Goal: Complete application form

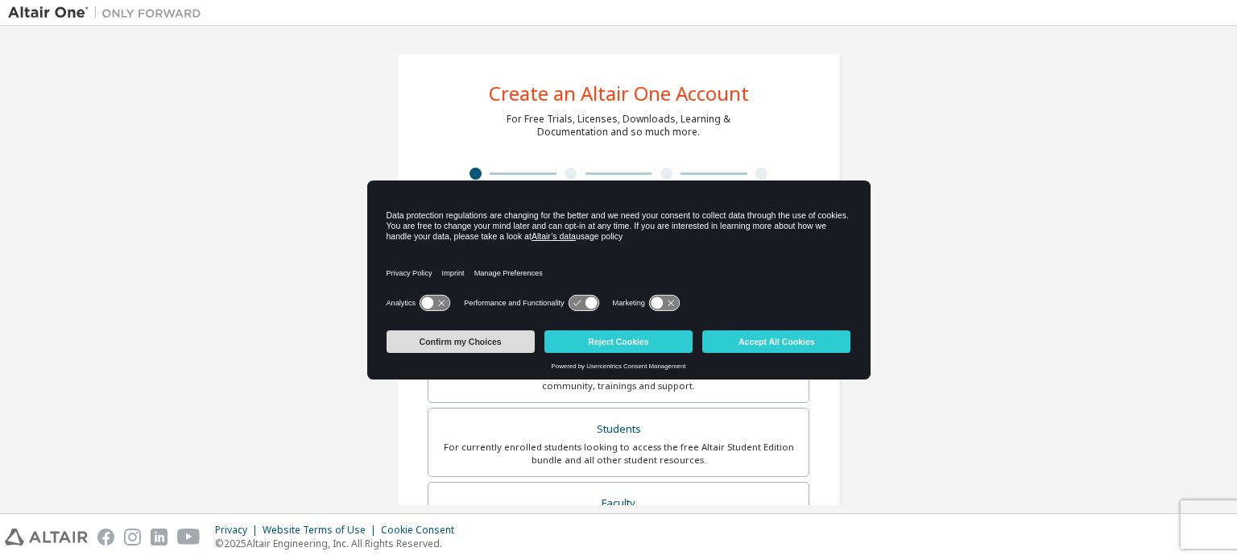
click at [504, 338] on button "Confirm my Choices" at bounding box center [460, 341] width 148 height 23
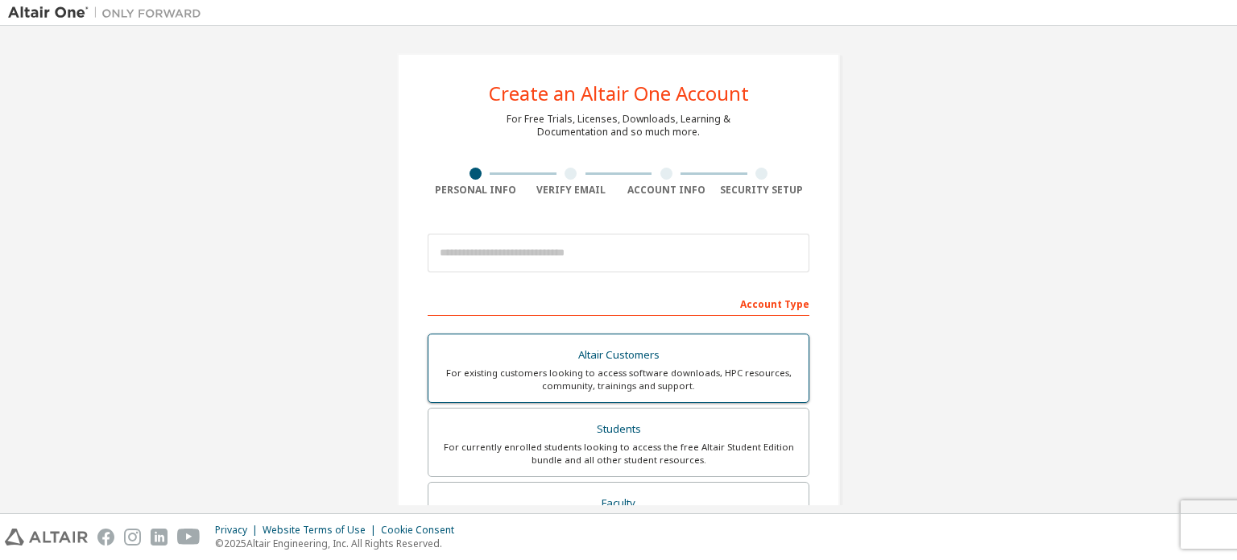
scroll to position [378, 0]
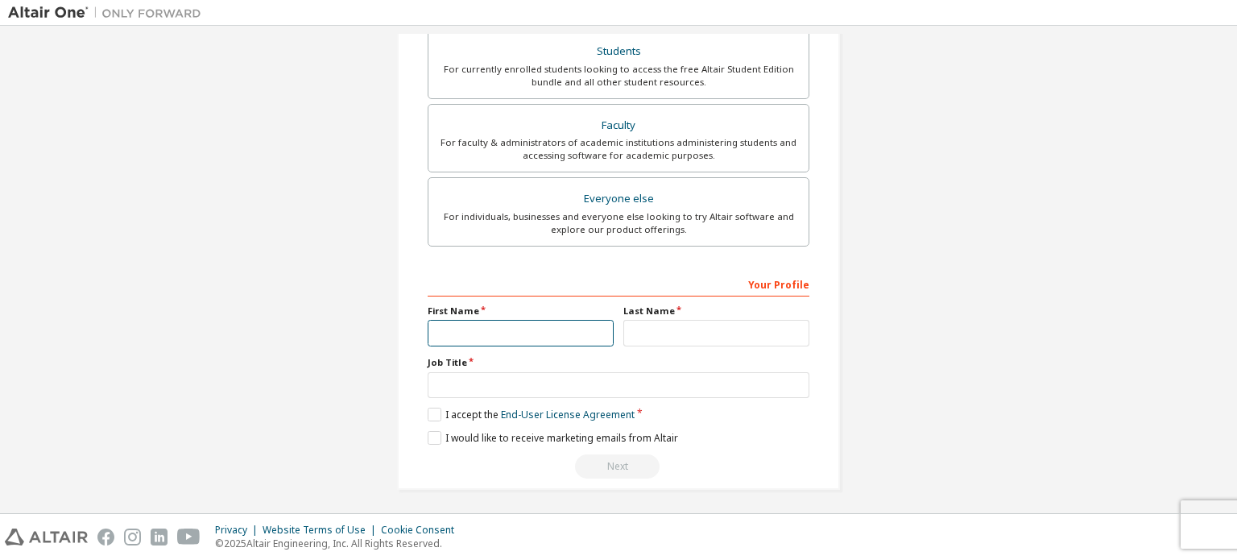
click at [546, 338] on input "text" at bounding box center [521, 333] width 186 height 27
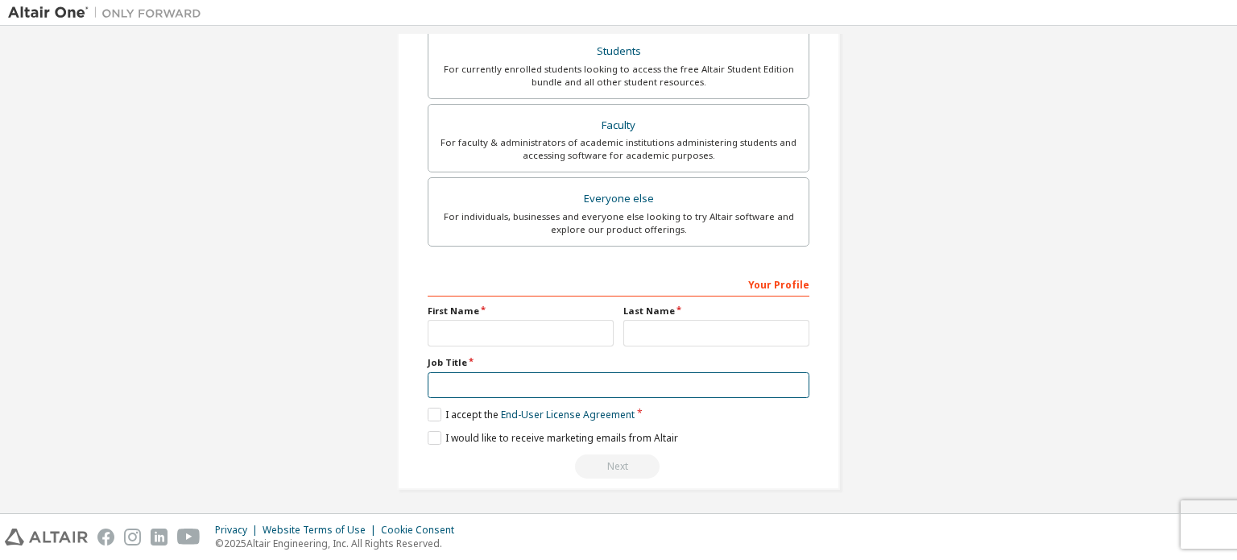
click at [477, 379] on input "text" at bounding box center [619, 385] width 382 height 27
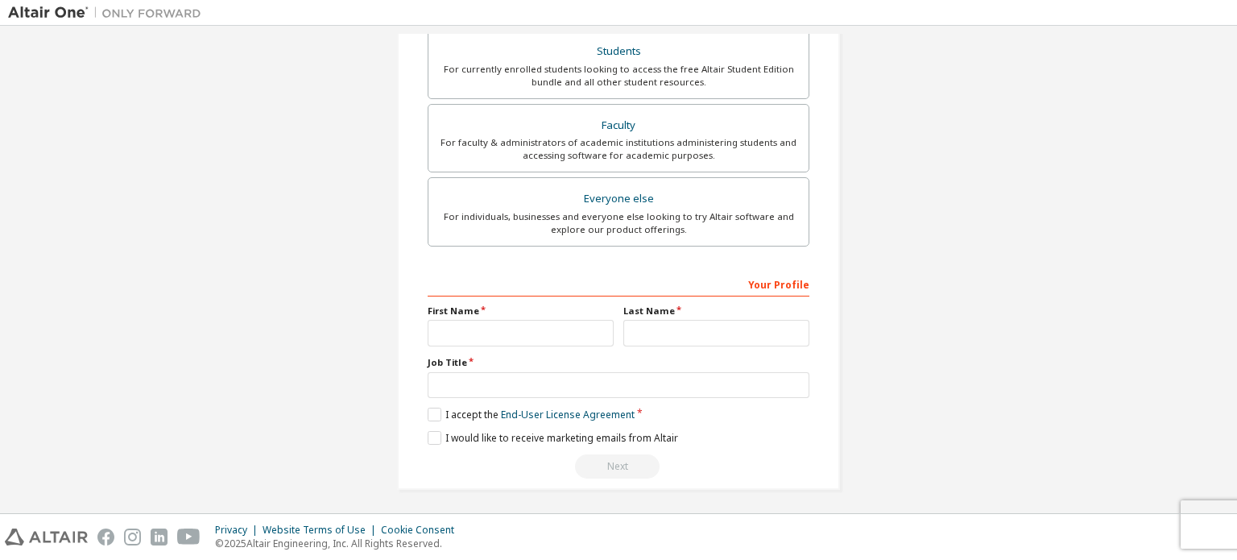
click at [541, 312] on label "First Name" at bounding box center [521, 310] width 186 height 13
click at [521, 327] on input "text" at bounding box center [521, 333] width 186 height 27
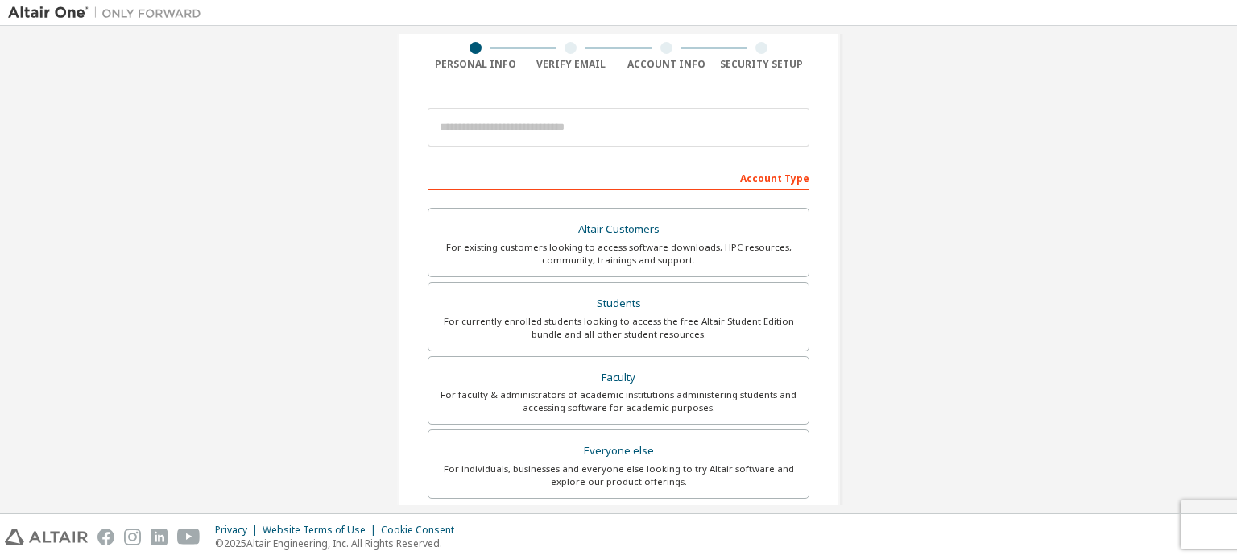
scroll to position [0, 0]
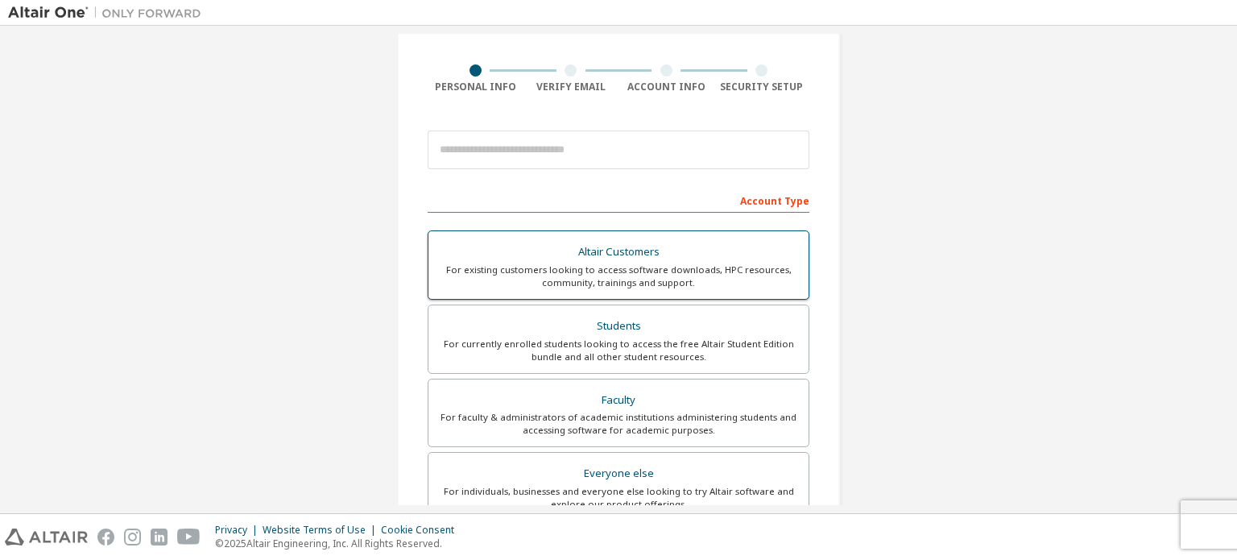
scroll to position [378, 0]
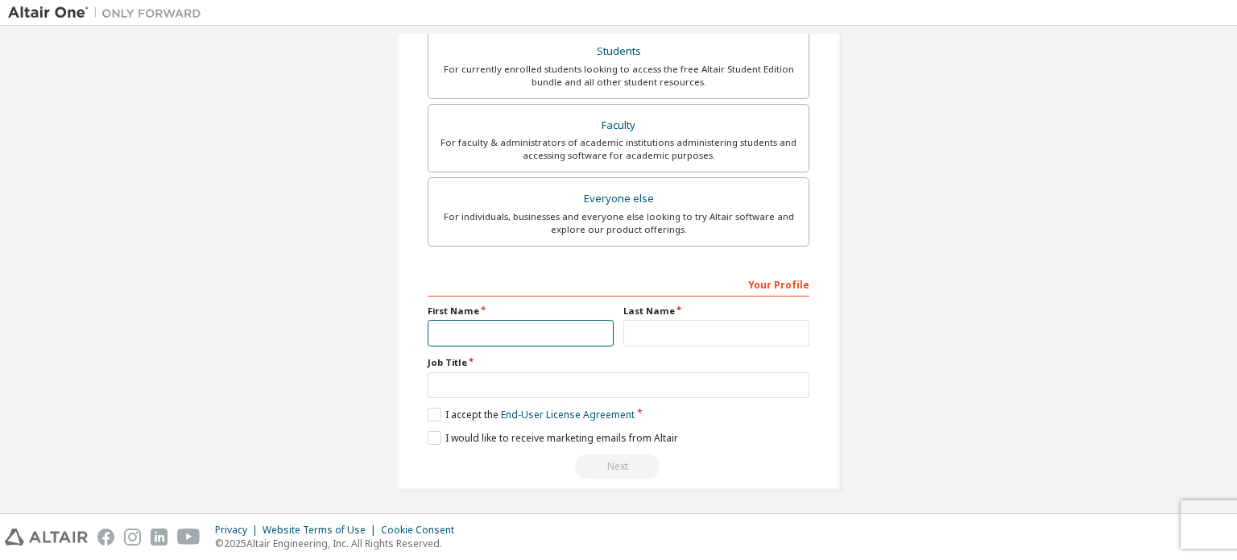
click at [527, 337] on input "text" at bounding box center [521, 333] width 186 height 27
type input "*****"
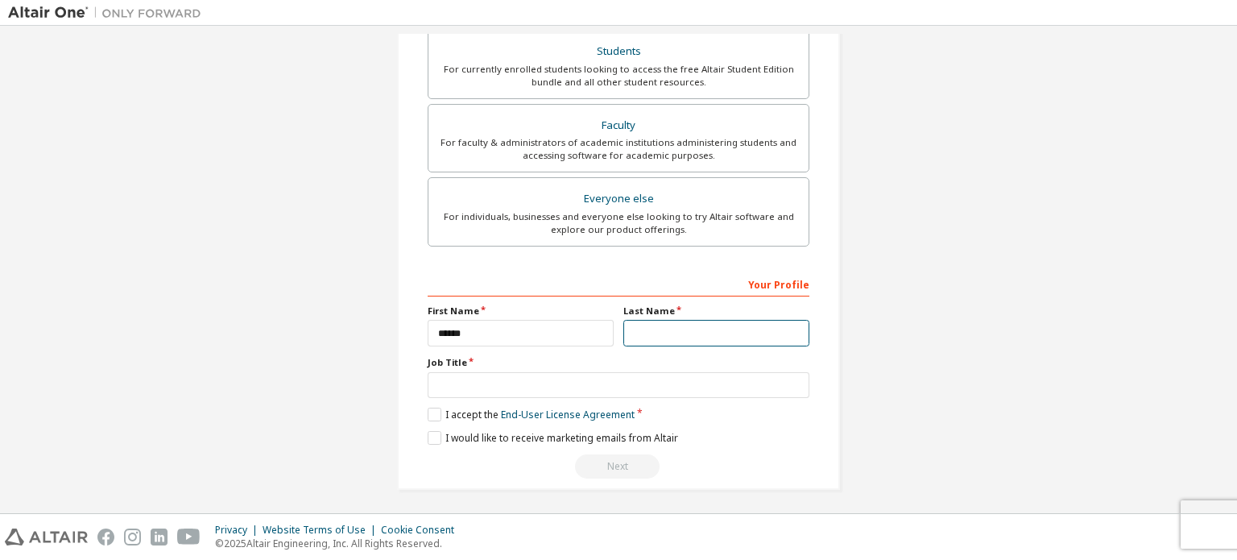
click at [643, 337] on input "text" at bounding box center [716, 333] width 186 height 27
type input "******"
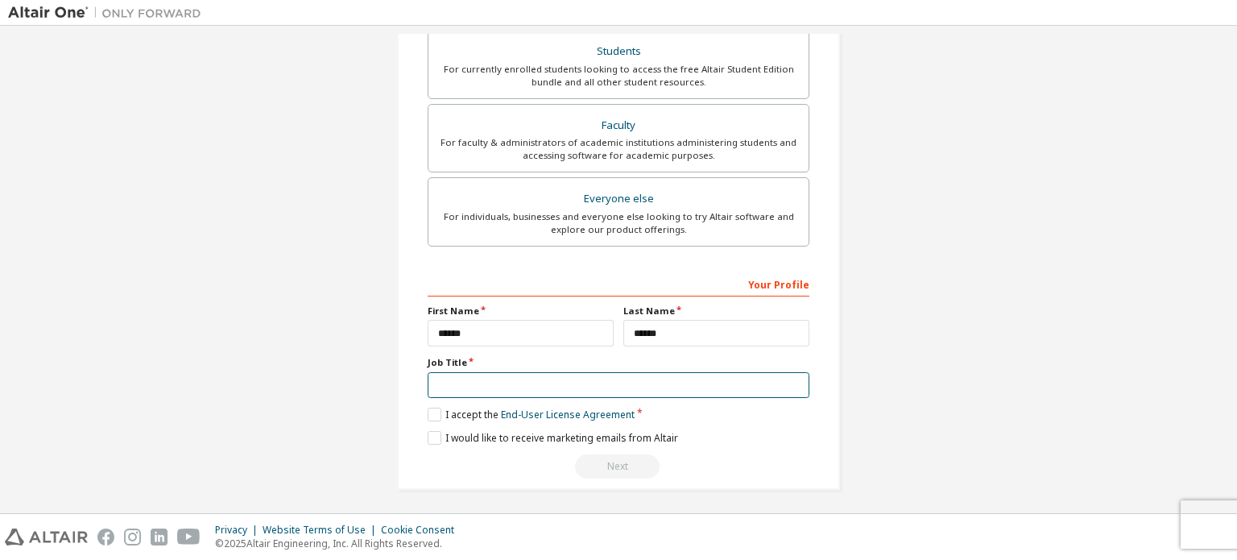
click at [465, 384] on input "text" at bounding box center [619, 385] width 382 height 27
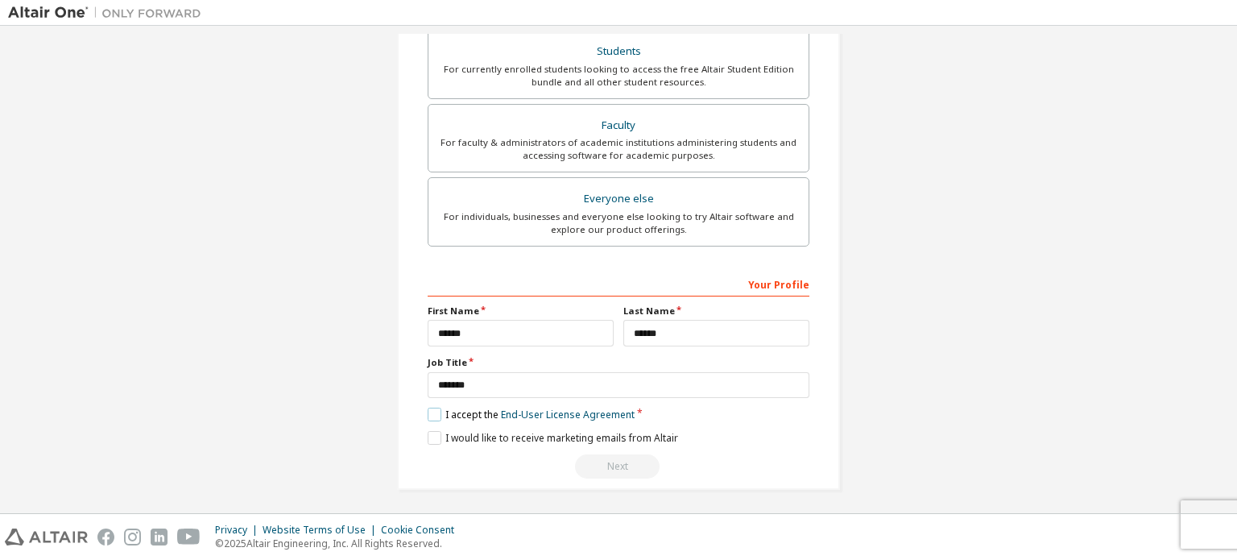
click at [430, 407] on label "I accept the End-User License Agreement" at bounding box center [531, 414] width 207 height 14
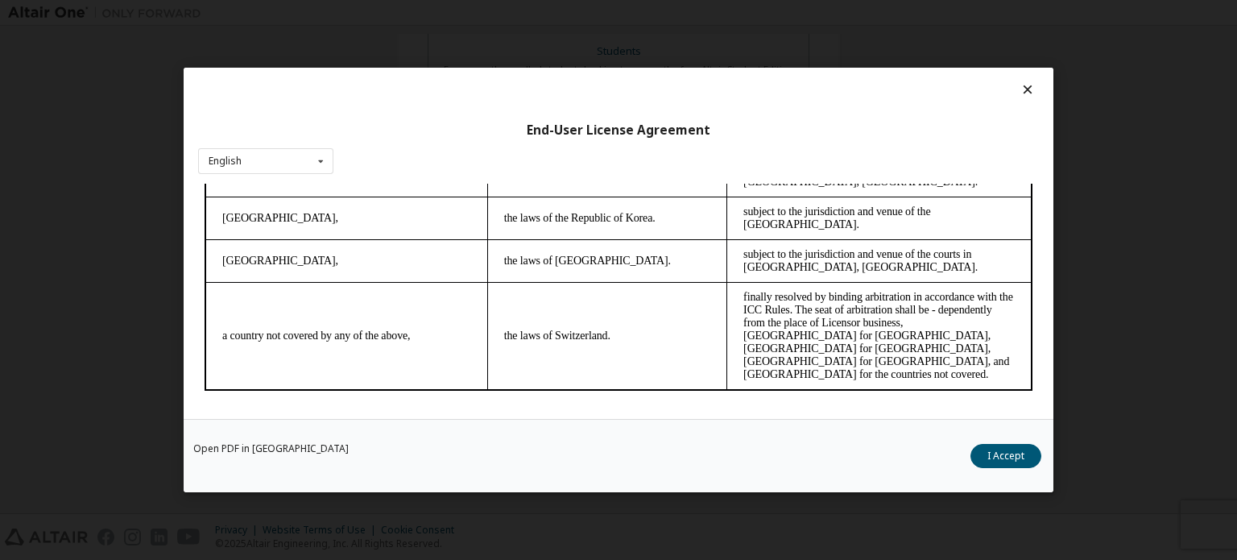
scroll to position [35, 0]
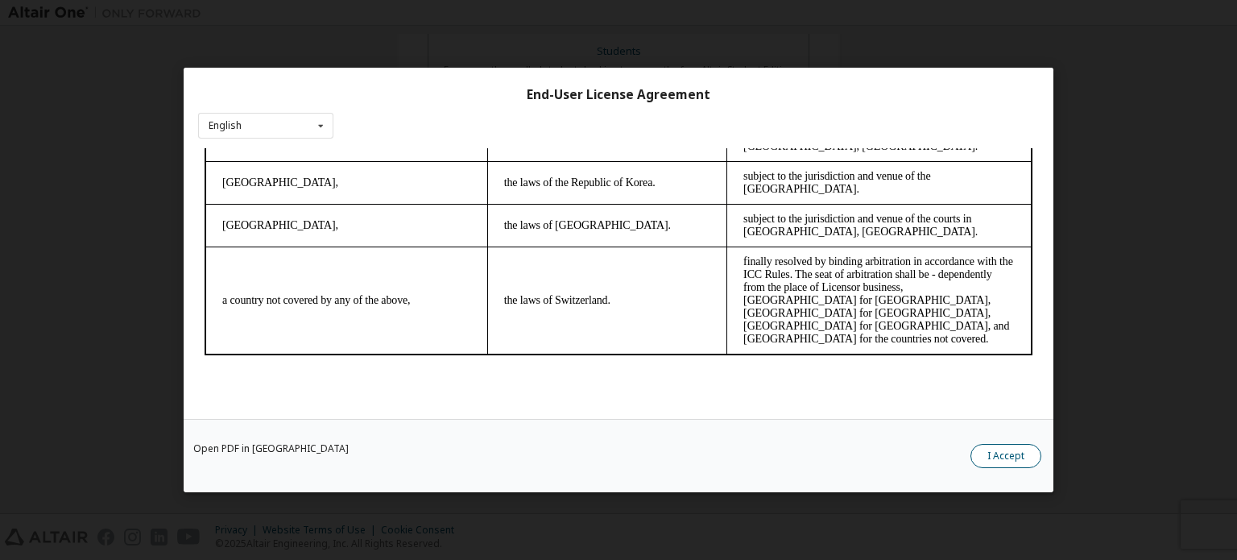
click at [996, 460] on button "I Accept" at bounding box center [1005, 456] width 71 height 24
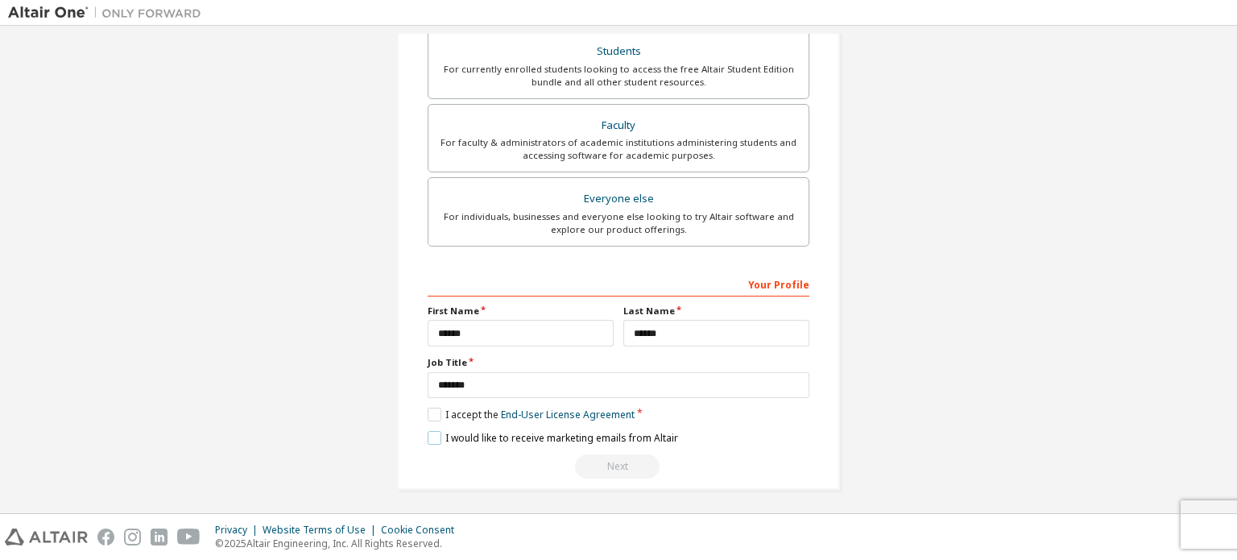
click at [637, 431] on label "I would like to receive marketing emails from Altair" at bounding box center [553, 438] width 250 height 14
click at [621, 460] on div "Next" at bounding box center [619, 466] width 382 height 24
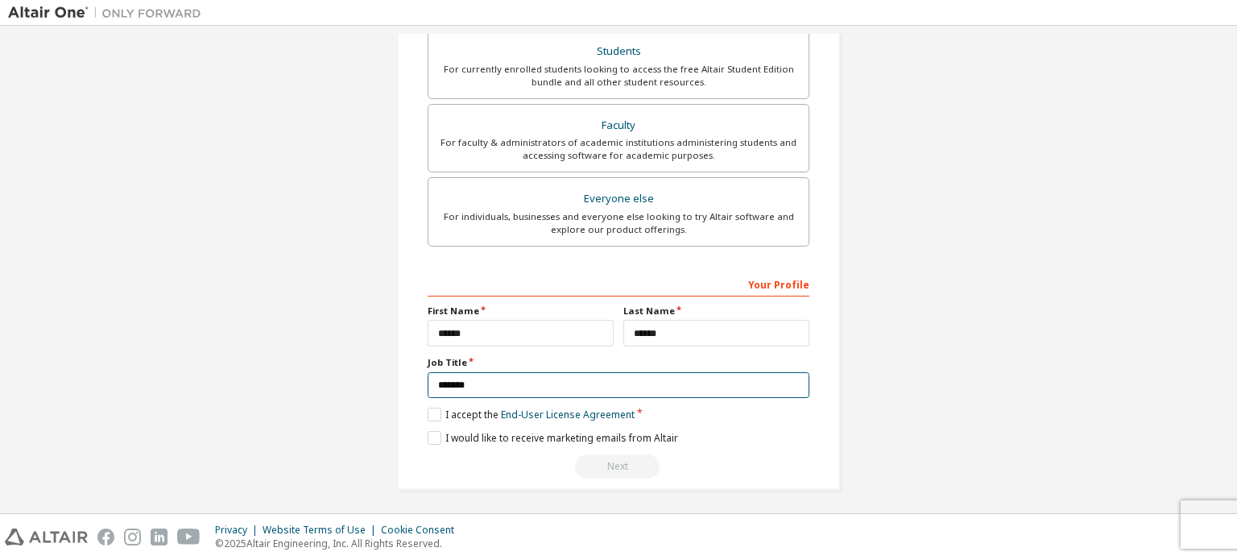
click at [490, 382] on input "*******" at bounding box center [619, 385] width 382 height 27
click at [439, 382] on input "*******" at bounding box center [619, 385] width 382 height 27
type input "*******"
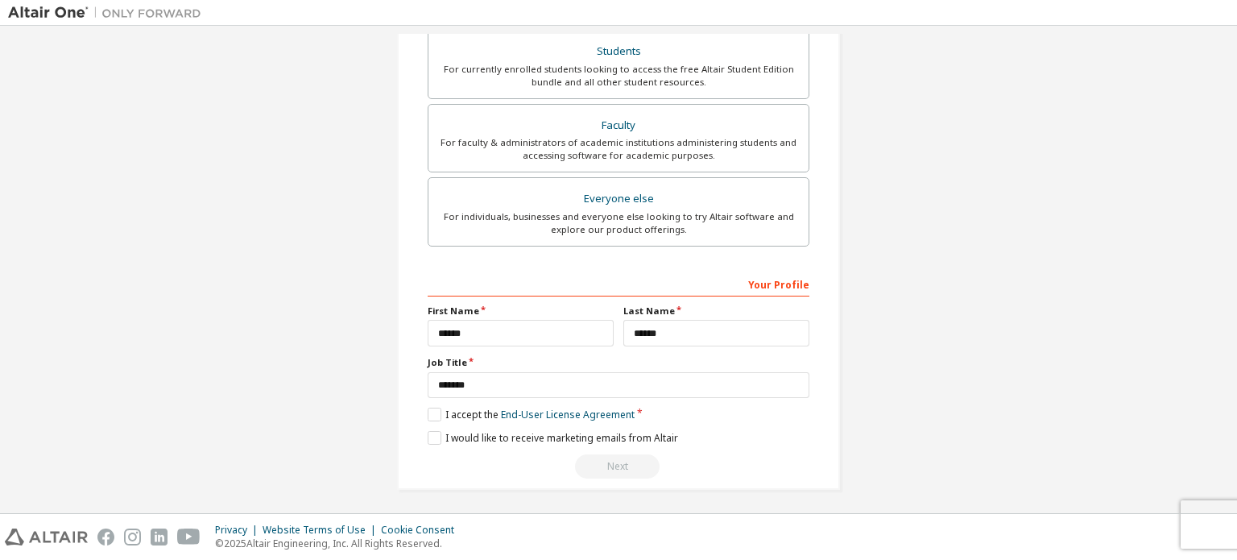
click at [605, 460] on div "Next" at bounding box center [619, 466] width 382 height 24
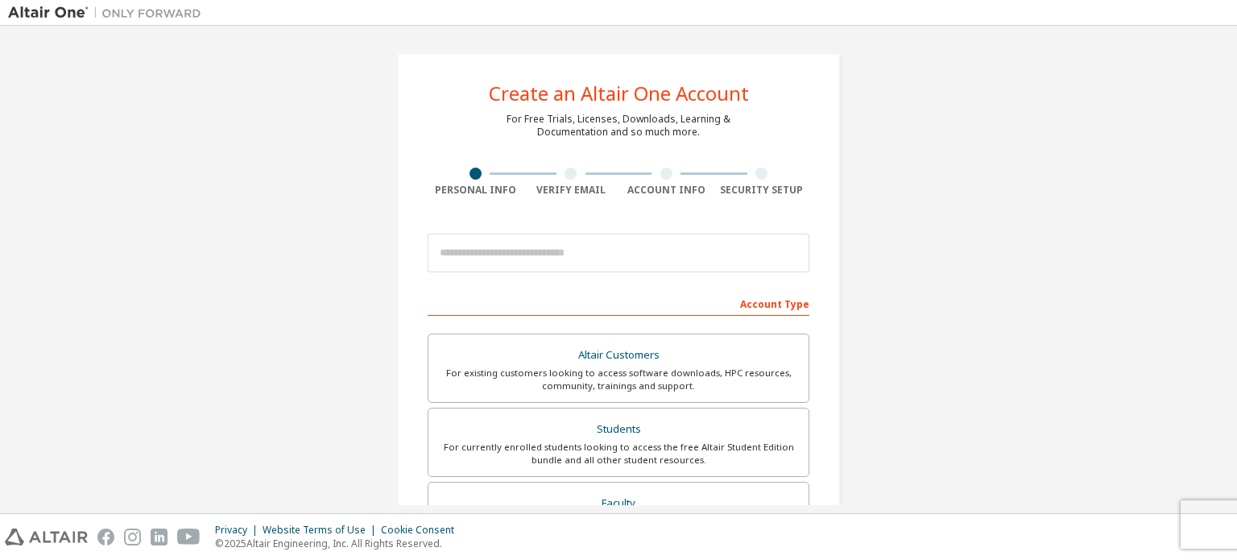
scroll to position [0, 0]
click at [766, 304] on div "Account Type" at bounding box center [619, 303] width 382 height 26
click at [467, 299] on div "Account Type" at bounding box center [619, 303] width 382 height 26
drag, startPoint x: 408, startPoint y: 302, endPoint x: 665, endPoint y: 319, distance: 257.4
click at [665, 319] on div "Create an Altair One Account For Free Trials, Licenses, Downloads, Learning & D…" at bounding box center [618, 460] width 443 height 814
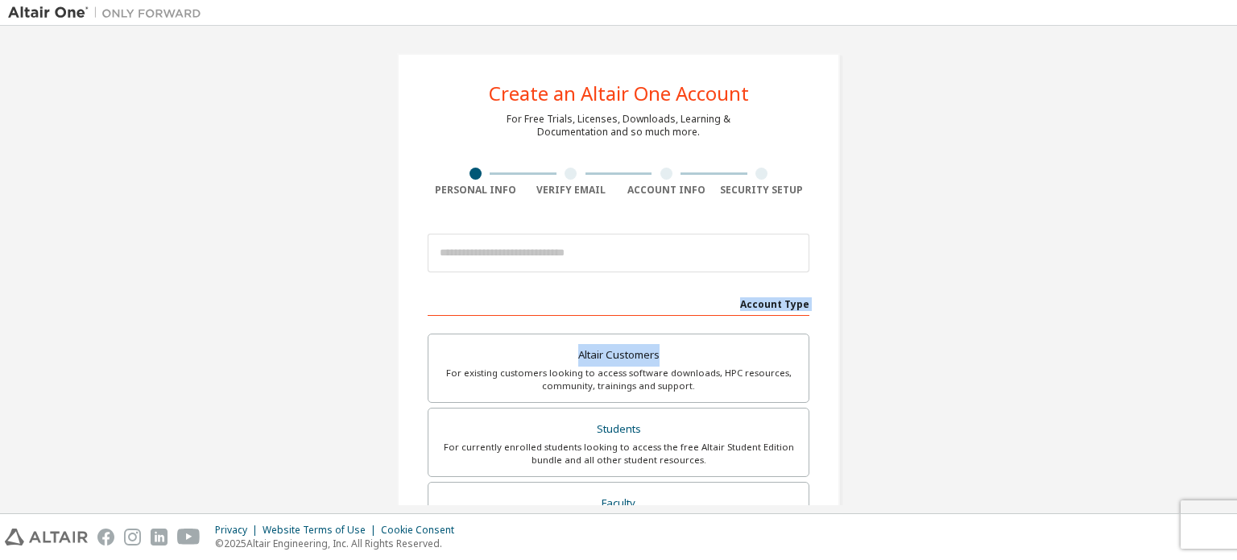
click at [662, 300] on div "Account Type" at bounding box center [619, 303] width 382 height 26
click at [709, 304] on div "Account Type" at bounding box center [619, 303] width 382 height 26
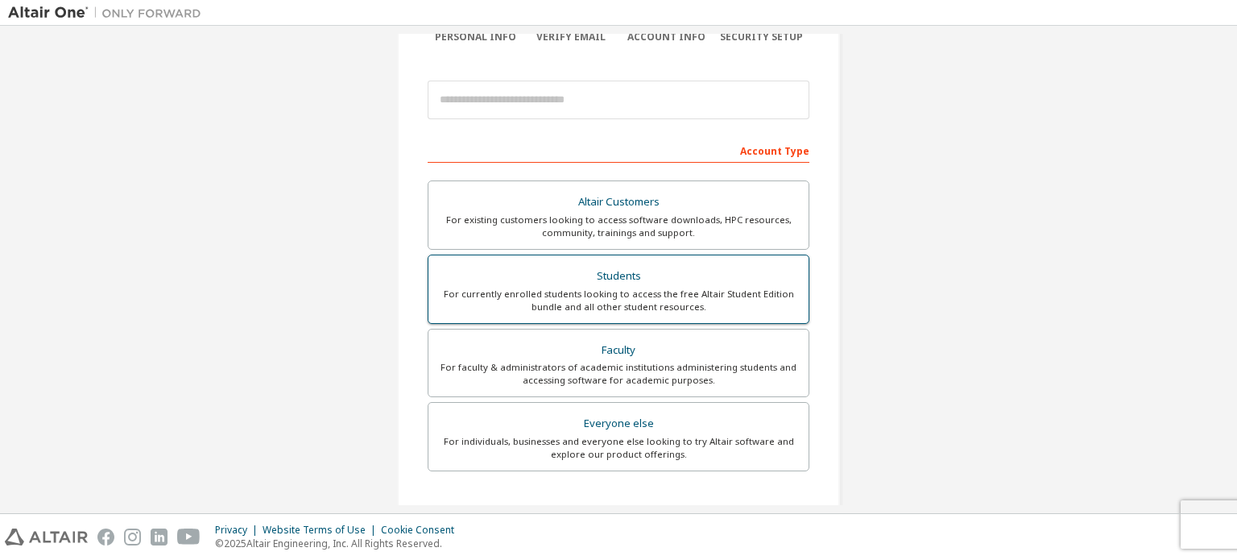
scroll to position [156, 0]
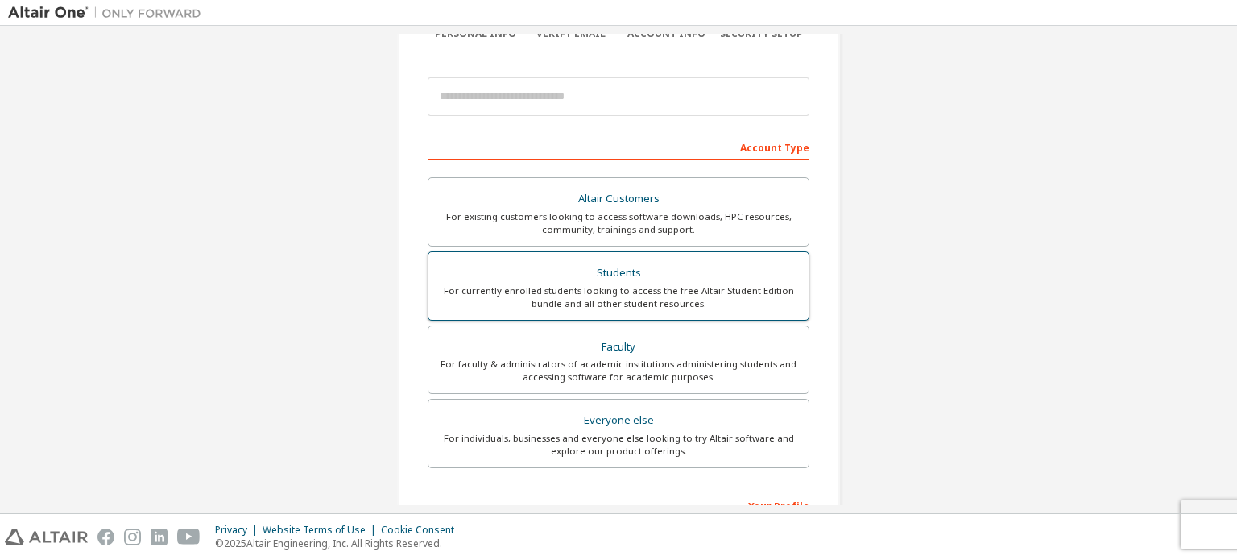
click at [596, 270] on div "Students" at bounding box center [618, 273] width 361 height 23
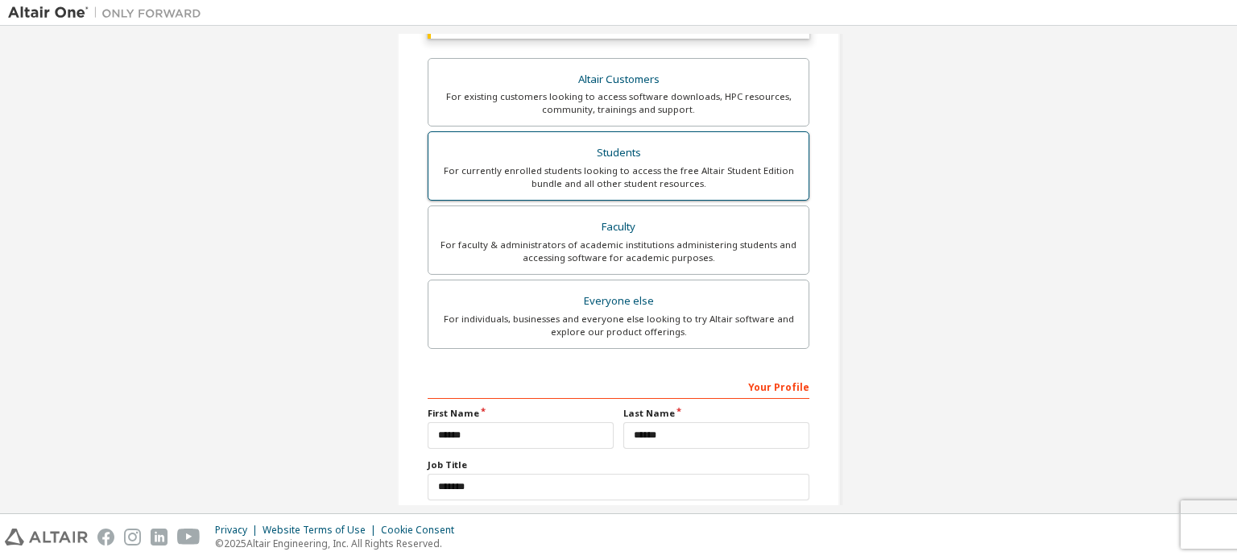
scroll to position [419, 0]
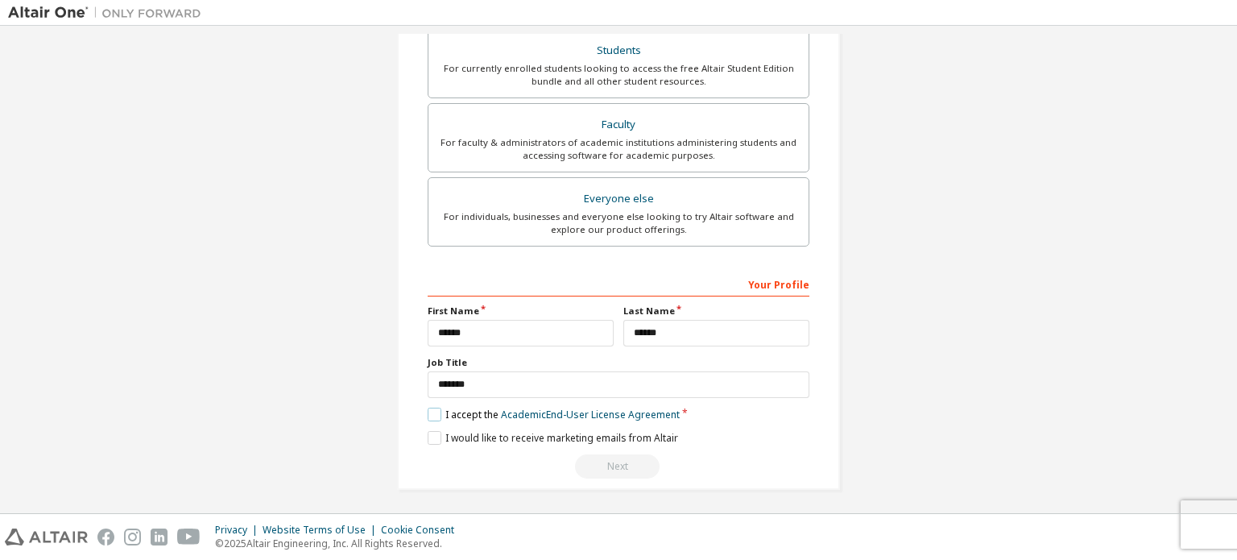
click at [436, 409] on label "I accept the Academic End-User License Agreement" at bounding box center [554, 414] width 252 height 14
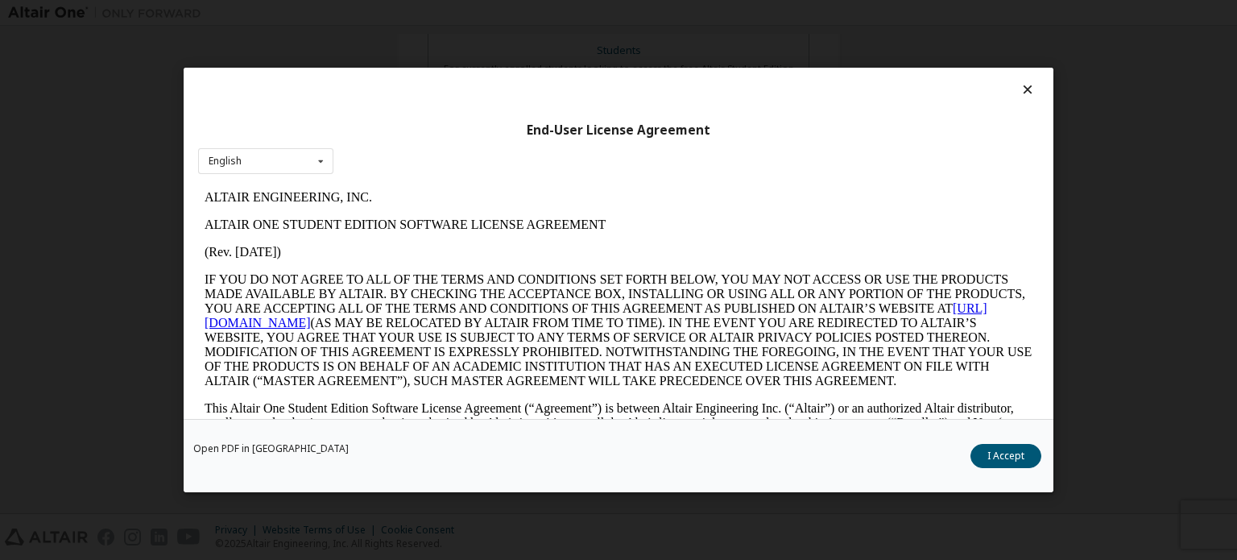
scroll to position [0, 0]
click at [1002, 461] on button "I Accept" at bounding box center [1005, 456] width 71 height 24
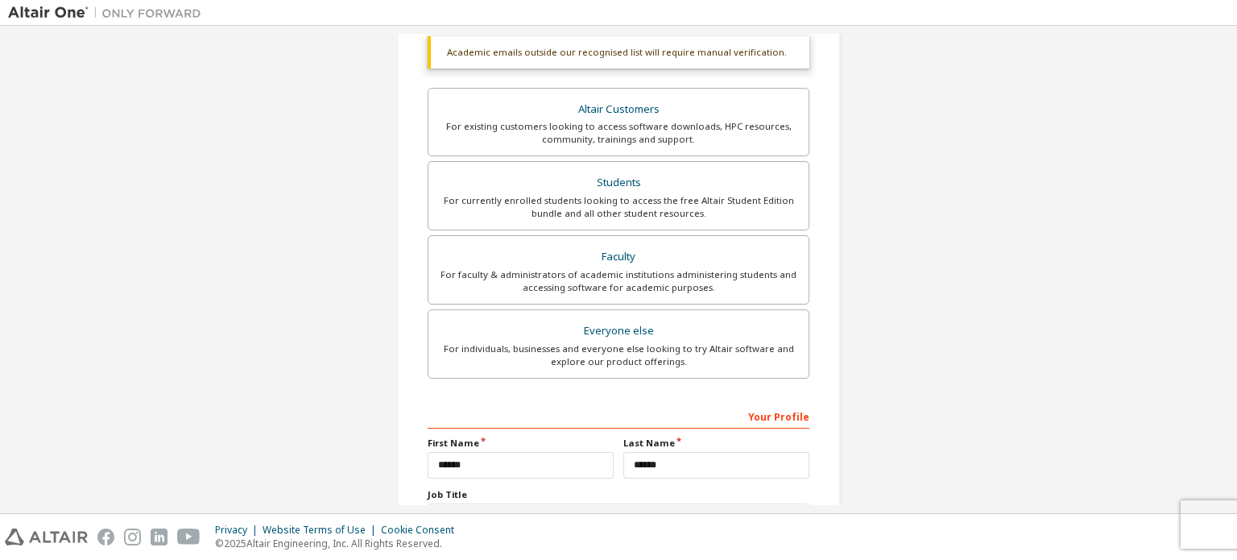
scroll to position [280, 0]
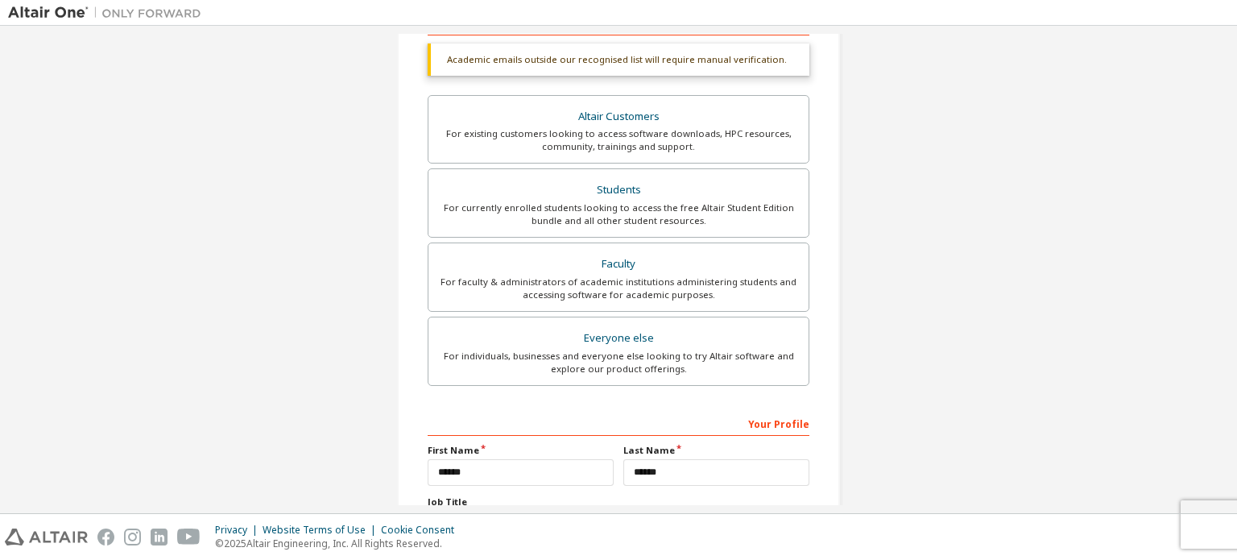
click at [546, 426] on div "Your Profile" at bounding box center [619, 423] width 382 height 26
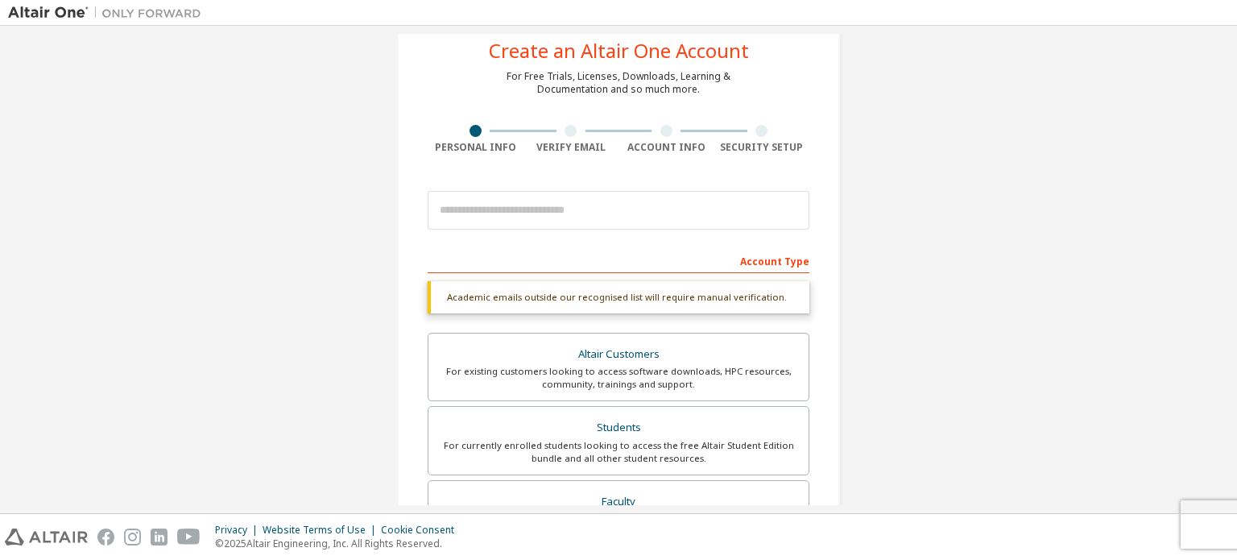
scroll to position [40, 0]
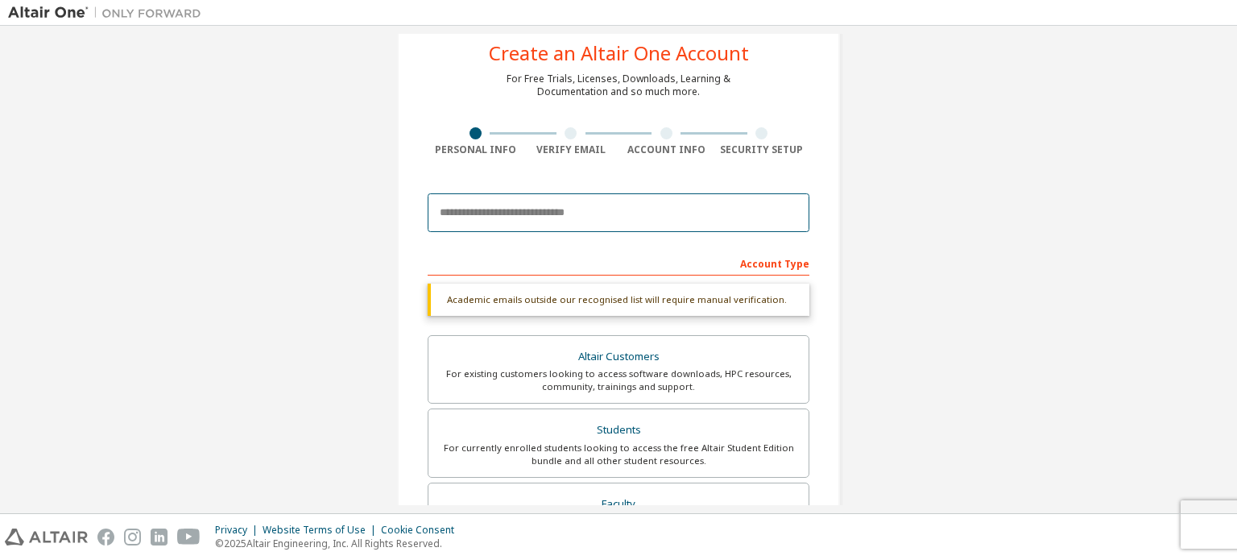
click at [535, 211] on input "email" at bounding box center [619, 212] width 382 height 39
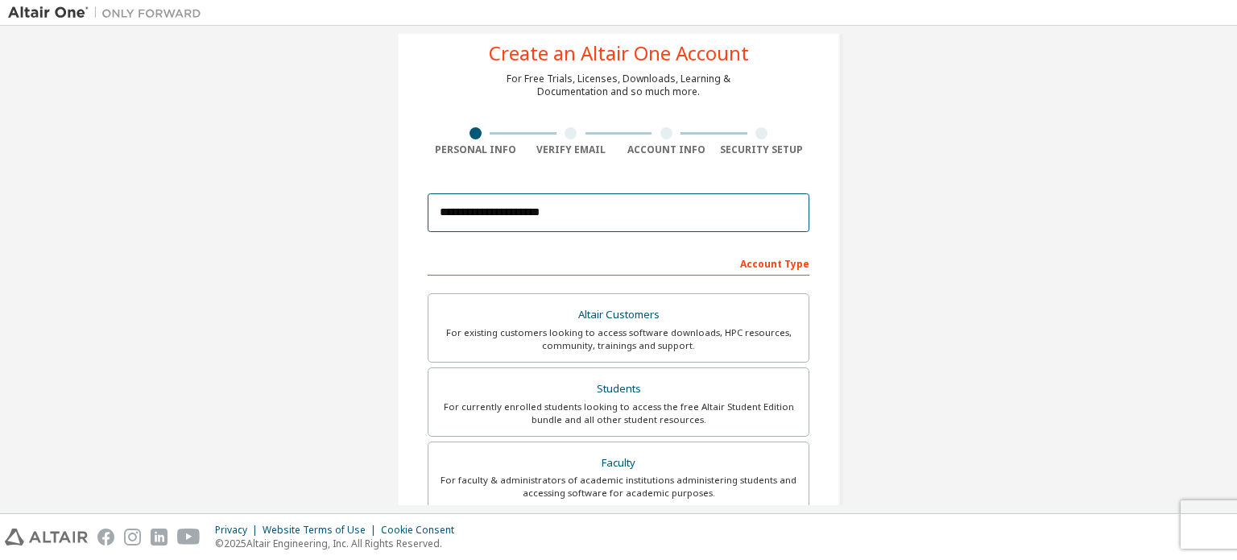
scroll to position [378, 0]
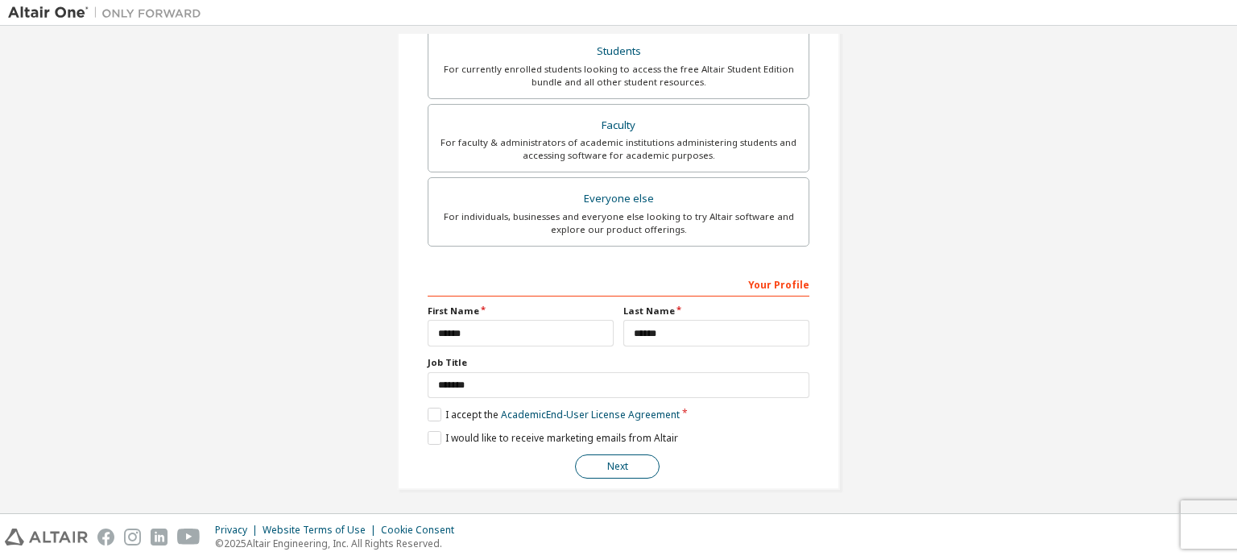
type input "**********"
click at [613, 455] on button "Next" at bounding box center [617, 466] width 85 height 24
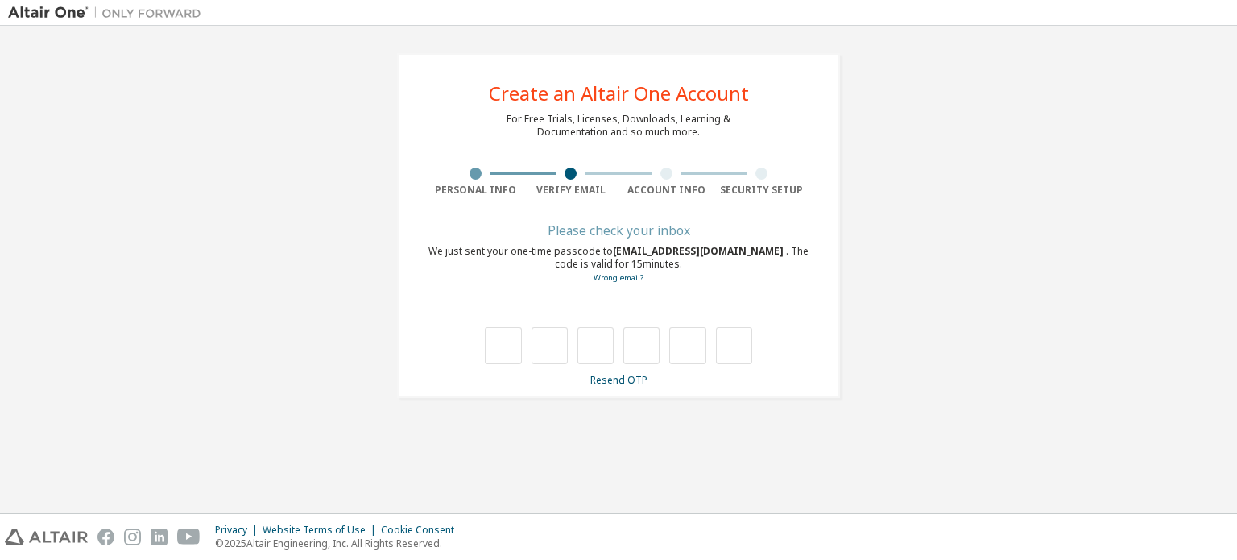
type input "*"
click at [649, 355] on input "*" at bounding box center [641, 345] width 36 height 37
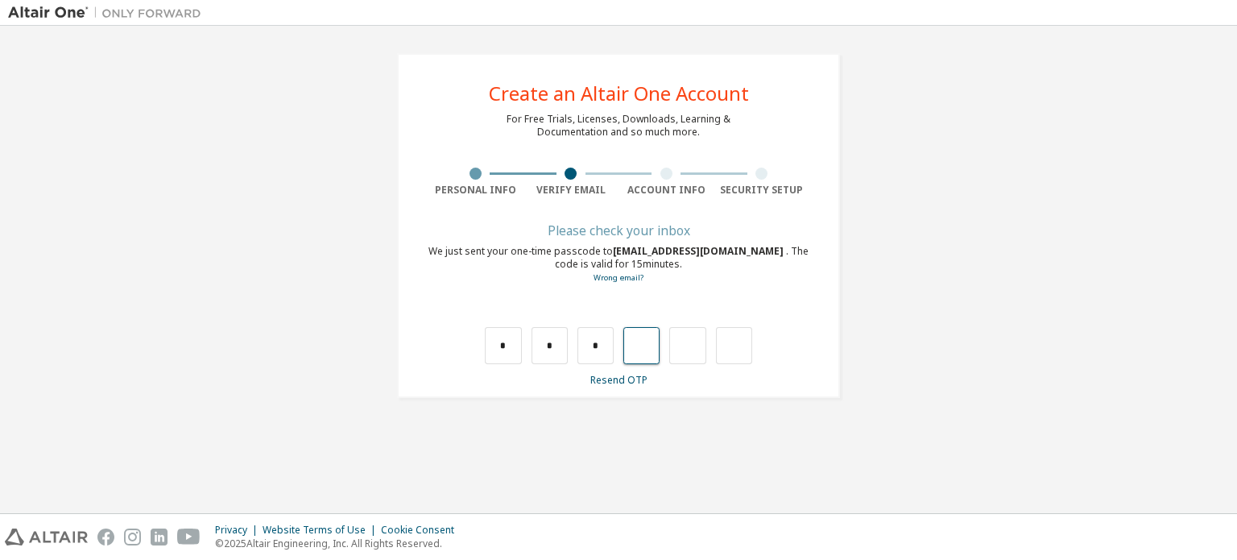
click at [649, 355] on input "text" at bounding box center [641, 345] width 36 height 37
type input "*"
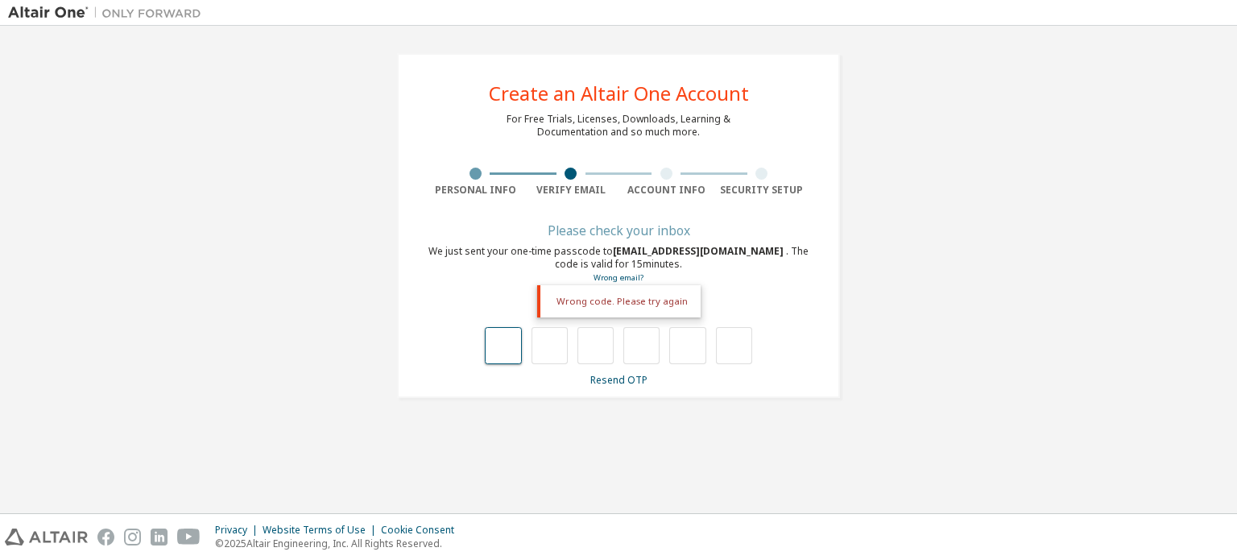
click at [492, 339] on input "text" at bounding box center [503, 345] width 36 height 37
type input "*"
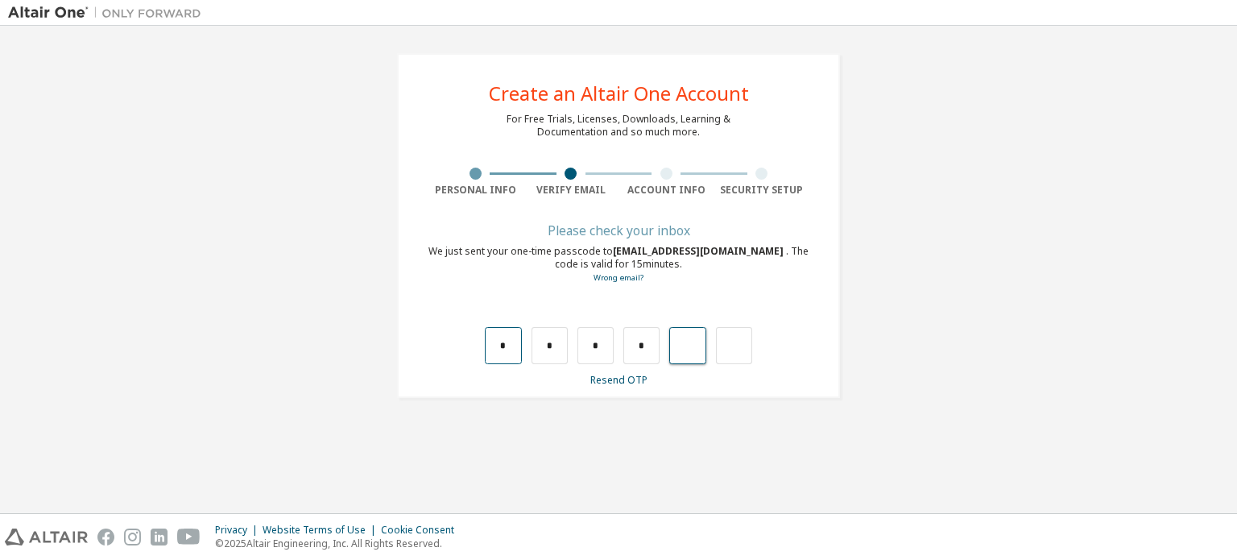
type input "*"
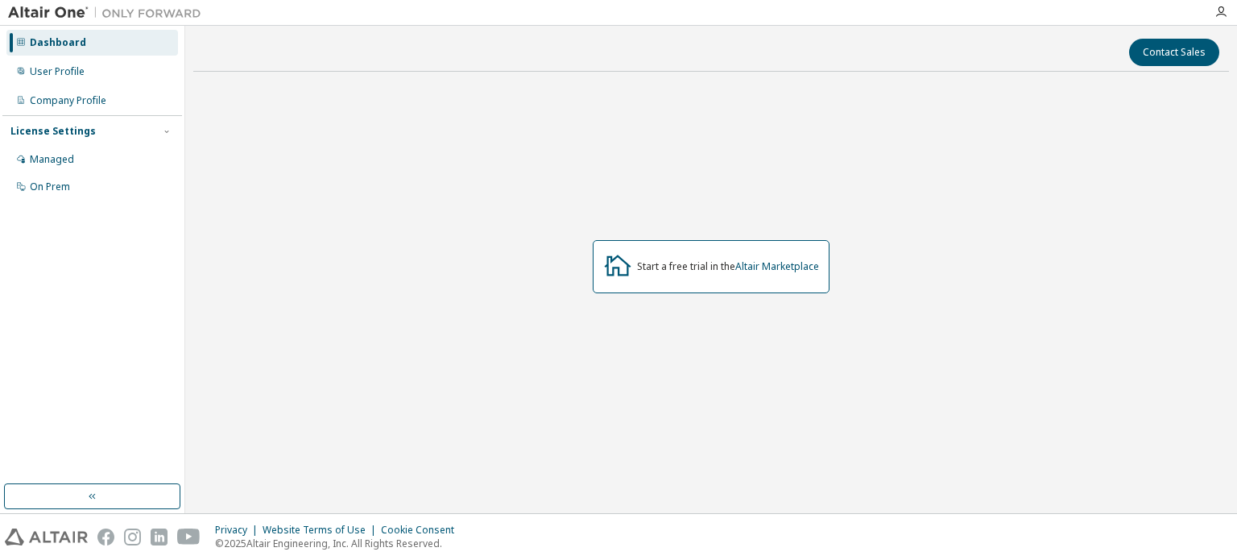
click at [670, 261] on div "Start a free trial in the Altair Marketplace" at bounding box center [728, 266] width 182 height 13
click at [778, 267] on link "Altair Marketplace" at bounding box center [777, 266] width 84 height 14
